Goal: Task Accomplishment & Management: Manage account settings

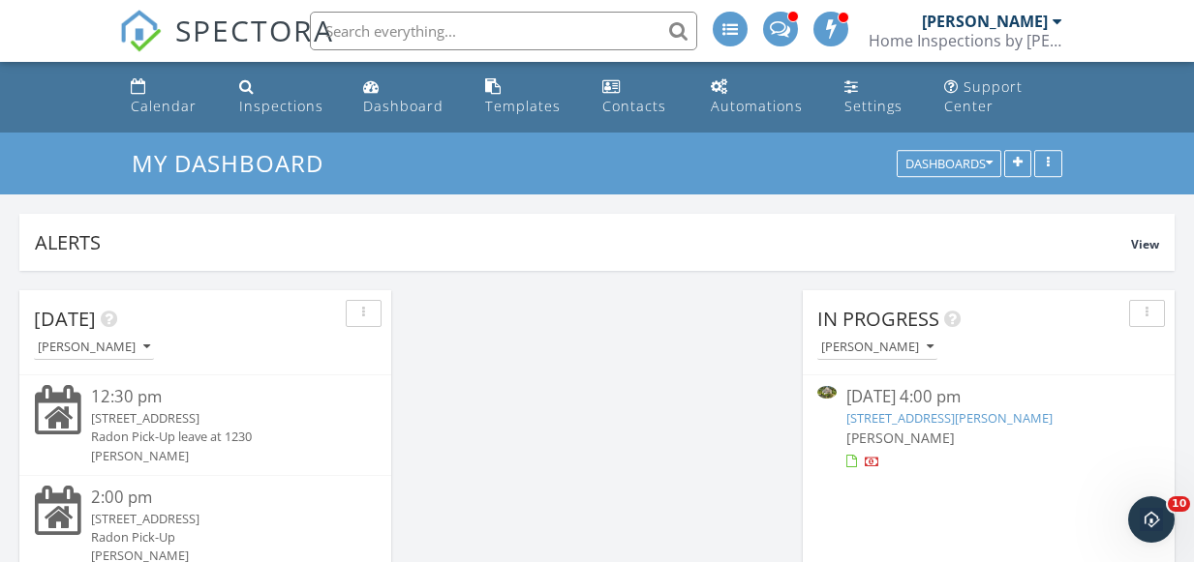
click at [958, 414] on link "139 Downing Dr, Attleboro, MA 02703" at bounding box center [949, 417] width 206 height 17
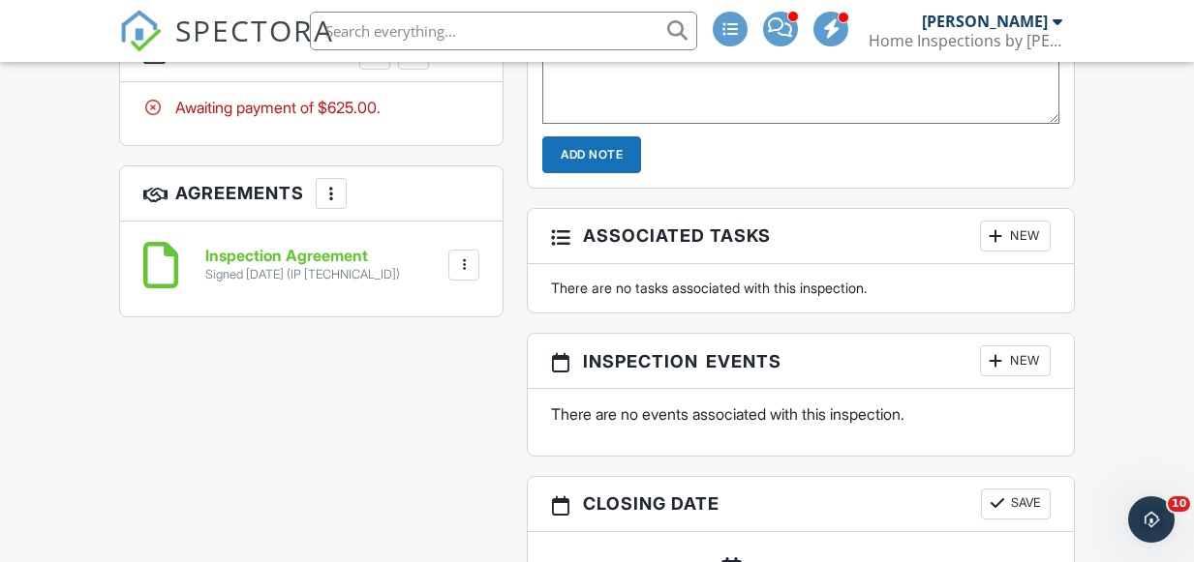
click at [411, 64] on div at bounding box center [413, 54] width 19 height 19
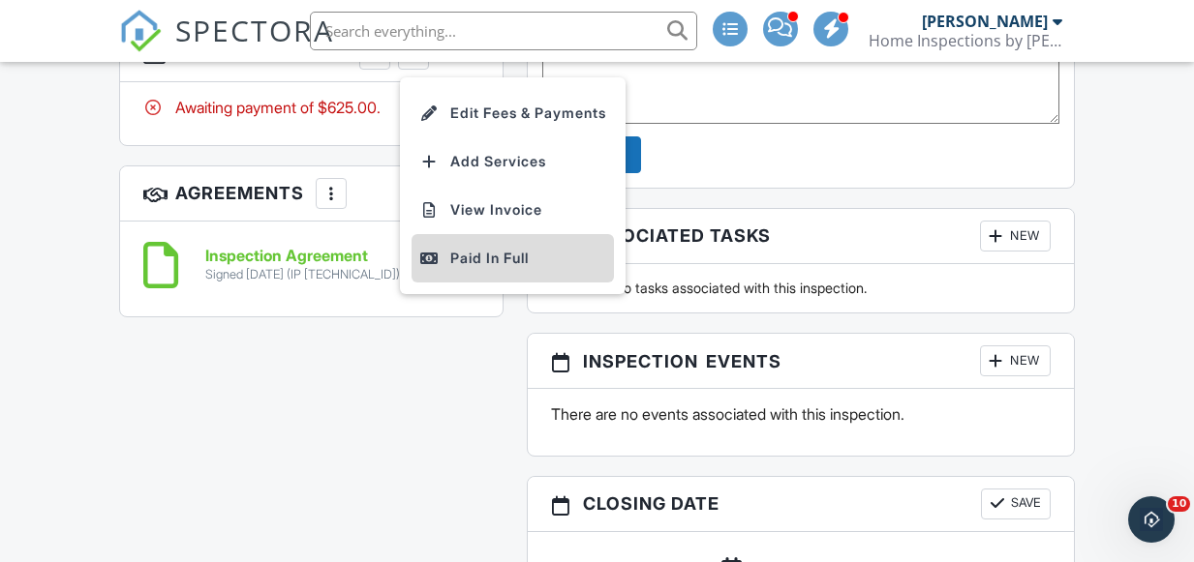
click at [488, 270] on div "Paid In Full" at bounding box center [512, 258] width 187 height 23
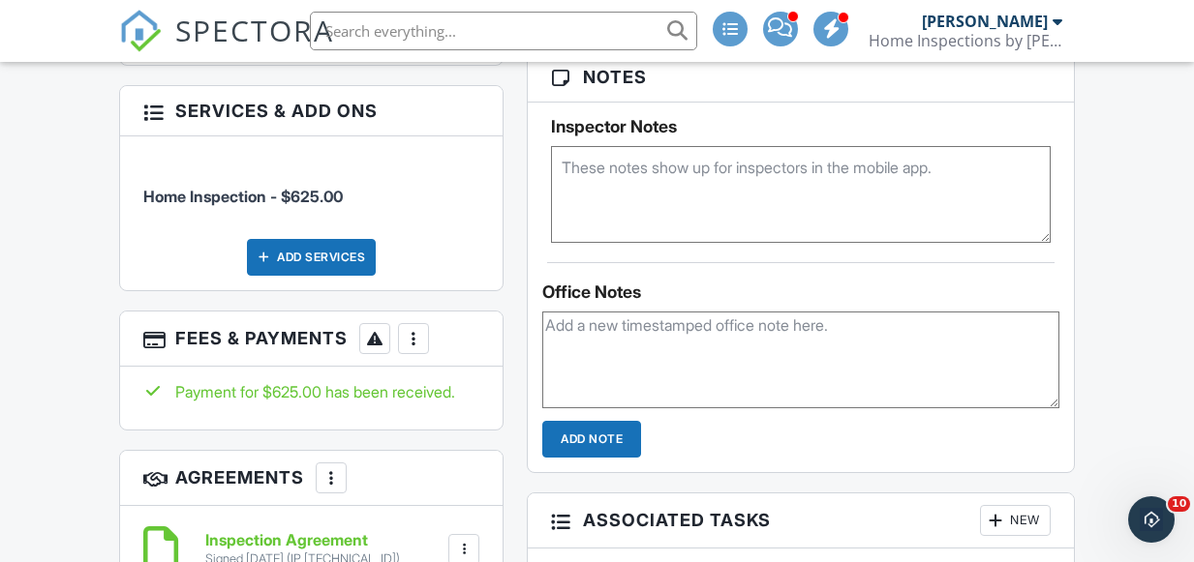
scroll to position [1420, 0]
